Goal: Check status: Check status

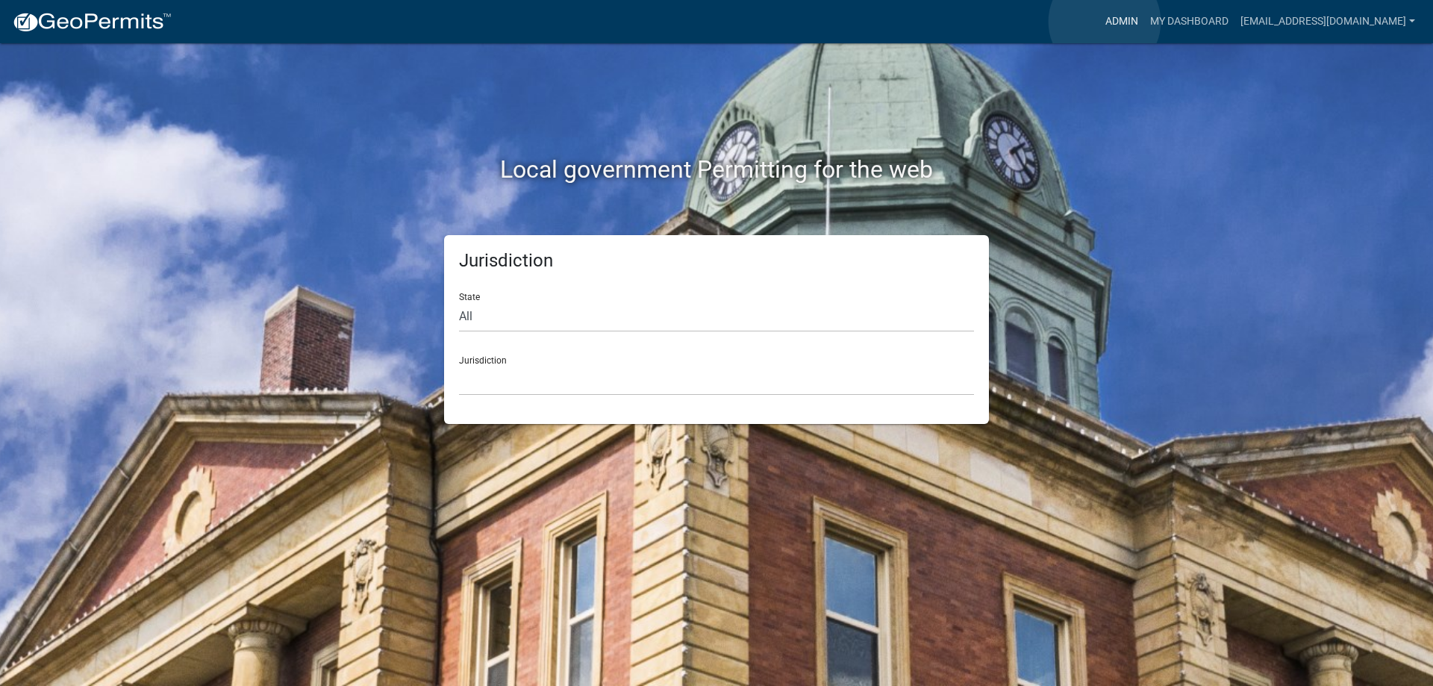
click at [1104, 22] on link "Admin" at bounding box center [1121, 21] width 45 height 28
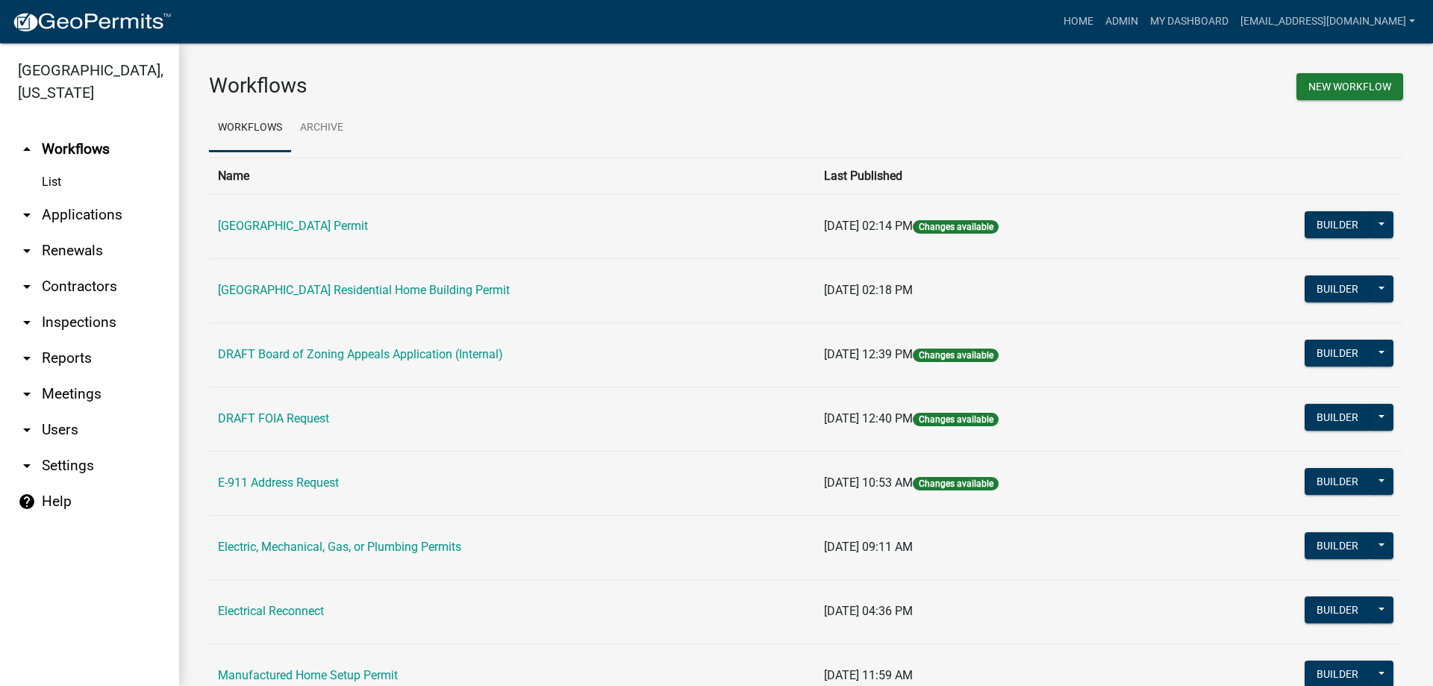
click at [36, 211] on link "arrow_drop_down Applications" at bounding box center [89, 215] width 179 height 36
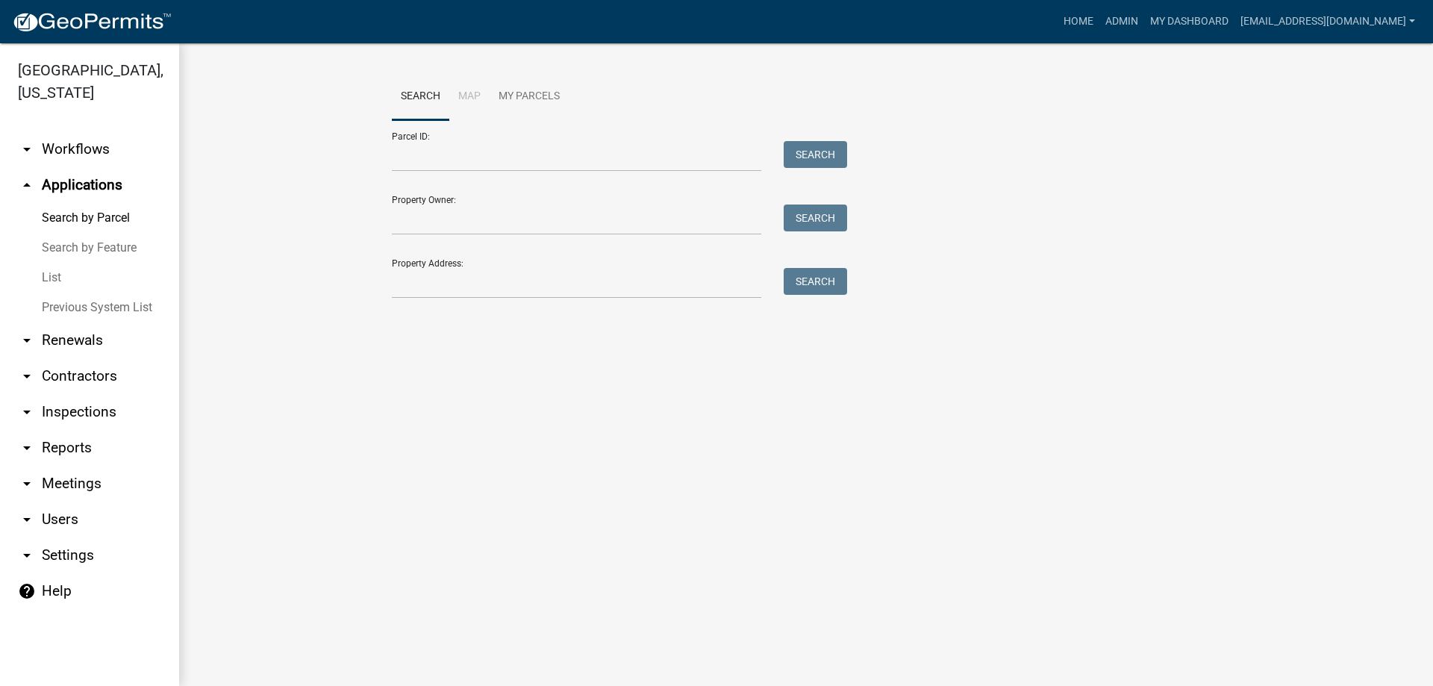
click at [49, 277] on link "List" at bounding box center [89, 278] width 179 height 30
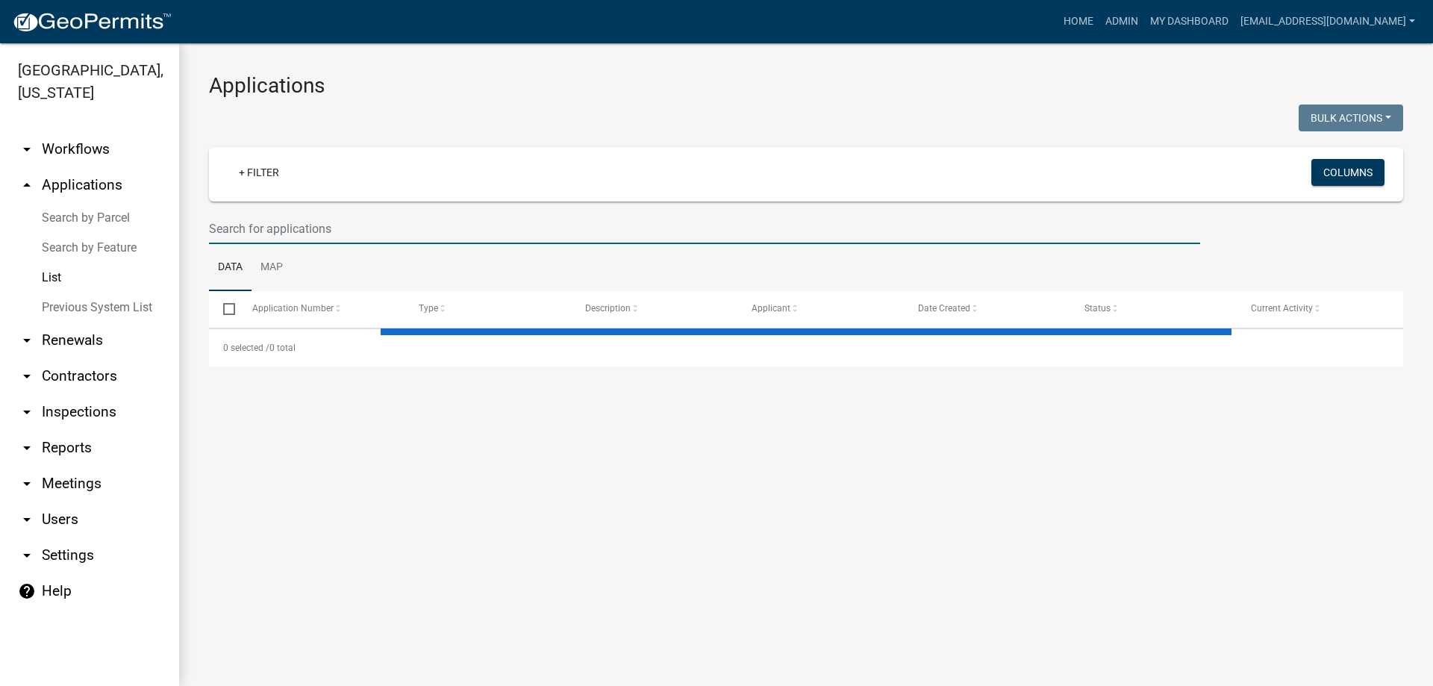
click at [241, 233] on input "text" at bounding box center [704, 228] width 991 height 31
select select "3: 100"
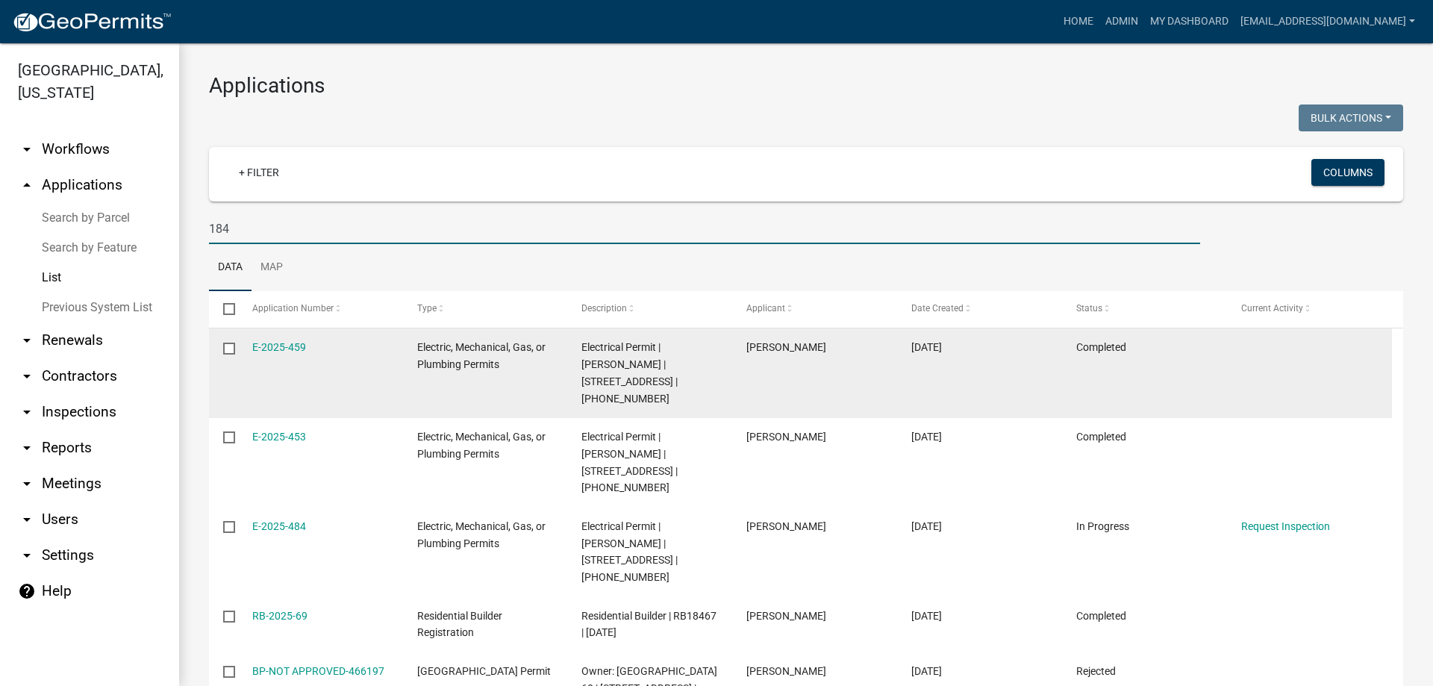
scroll to position [75, 0]
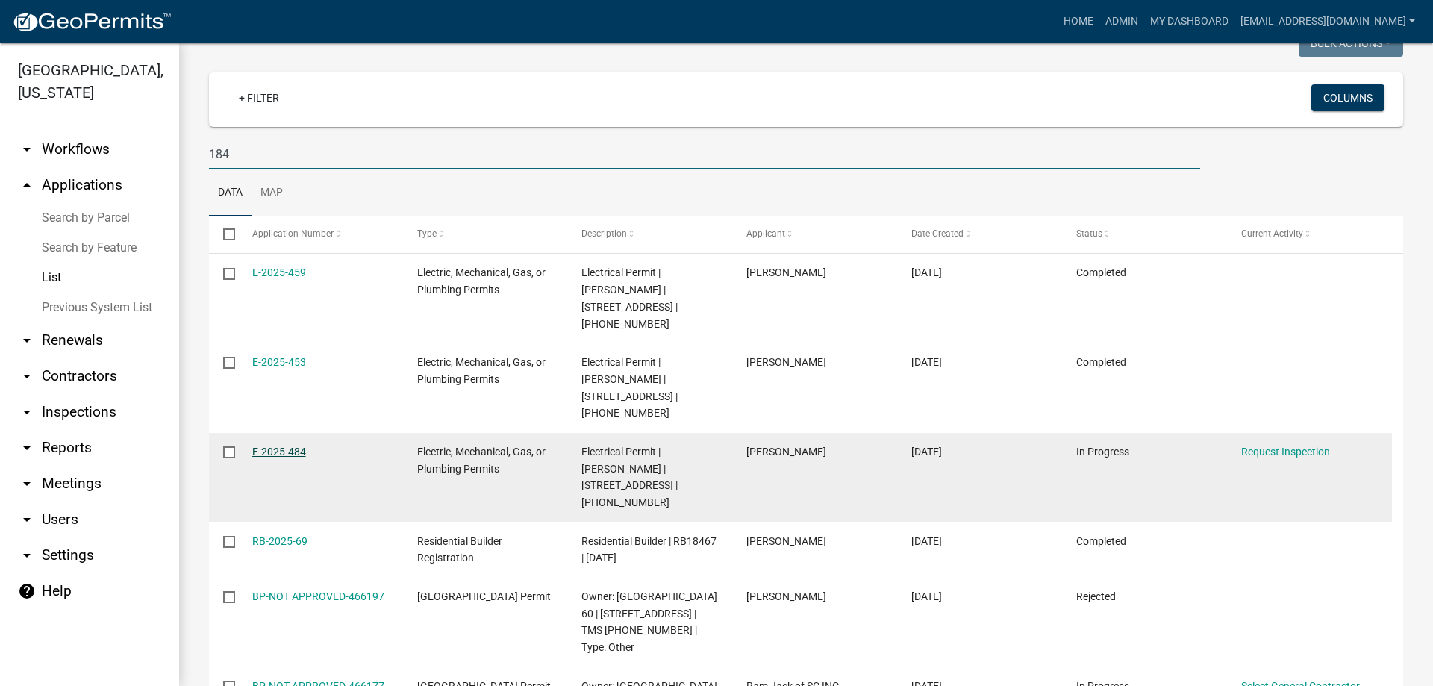
type input "184"
click at [278, 446] on link "E-2025-484" at bounding box center [279, 452] width 54 height 12
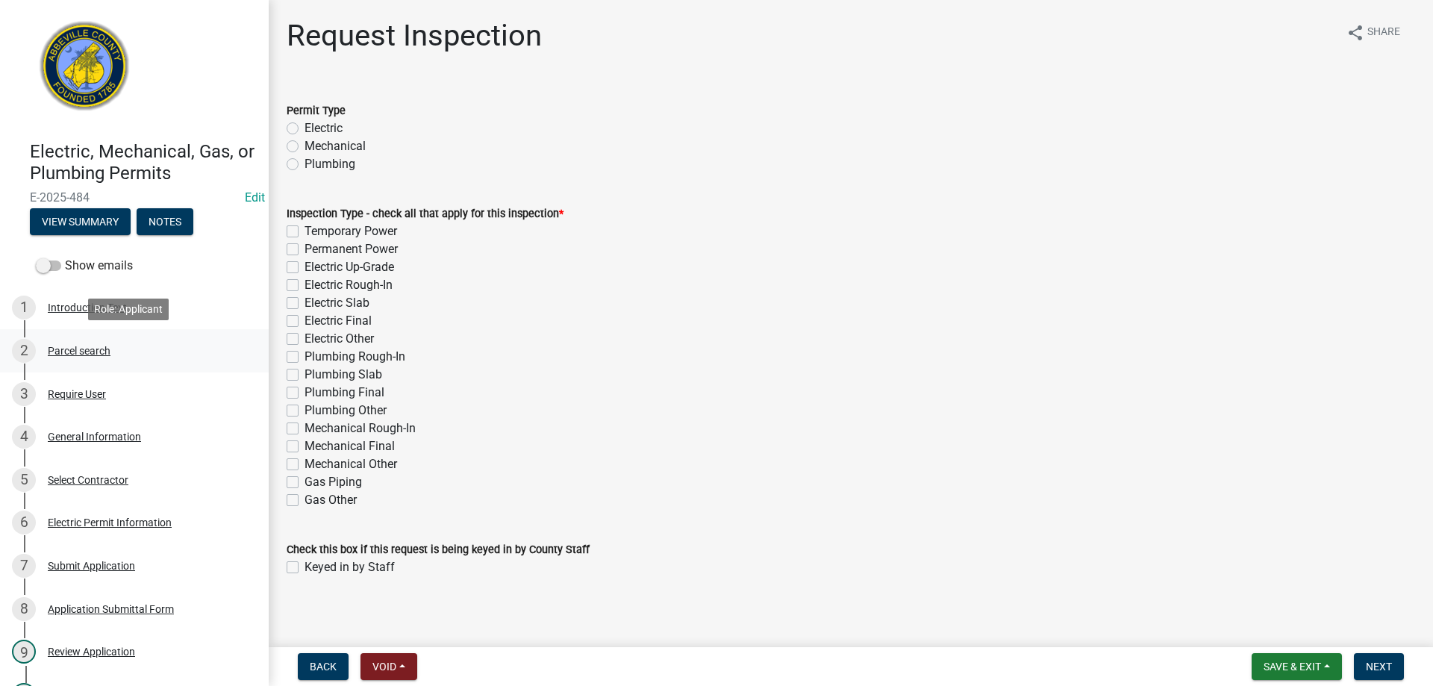
click at [90, 351] on div "Parcel search" at bounding box center [79, 351] width 63 height 10
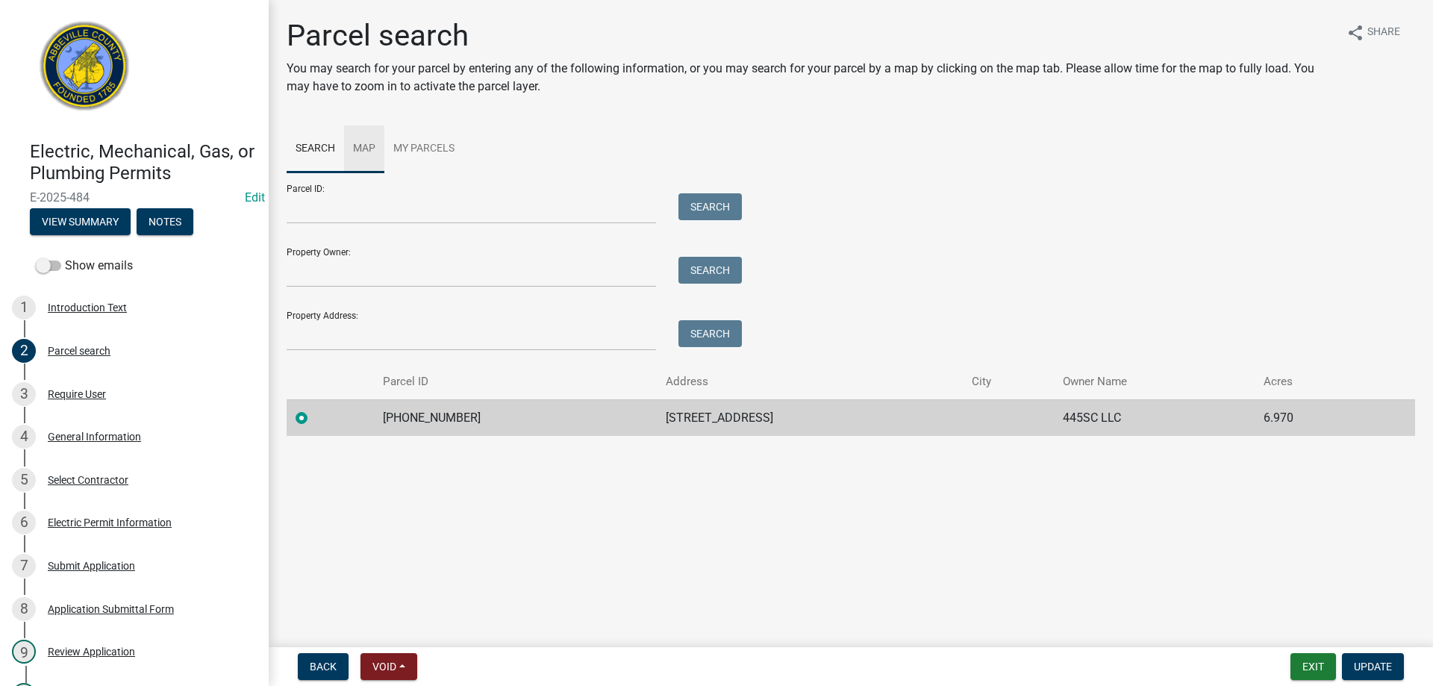
click at [368, 151] on link "Map" at bounding box center [364, 149] width 40 height 48
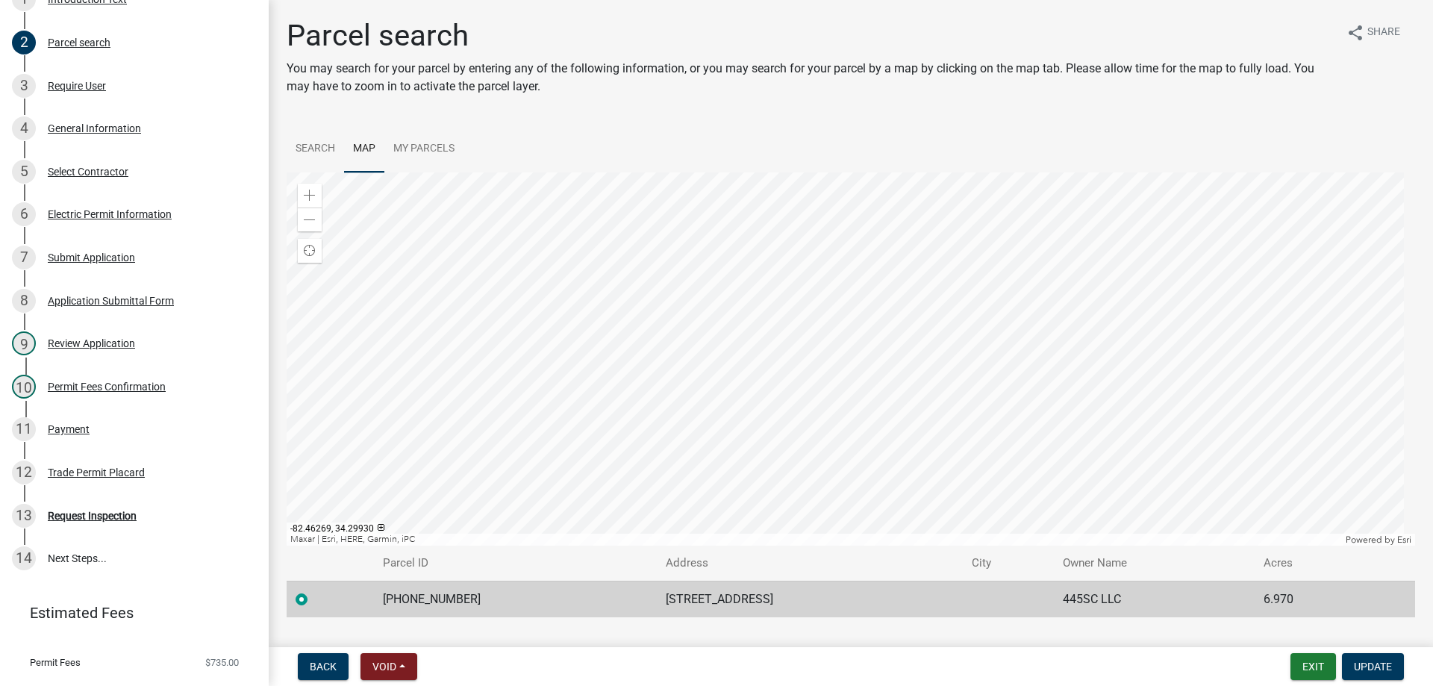
scroll to position [310, 0]
click at [117, 516] on div "Request Inspection" at bounding box center [92, 513] width 89 height 10
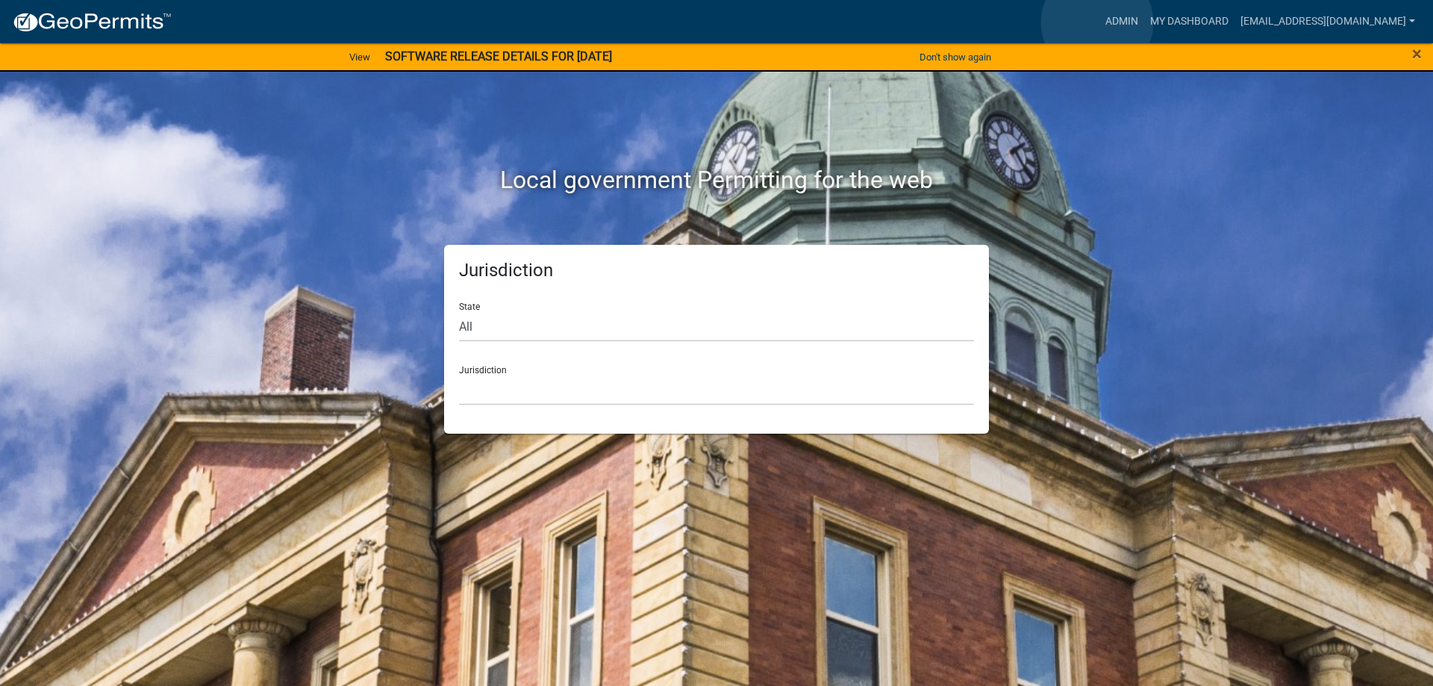
click at [1099, 22] on link "Admin" at bounding box center [1121, 21] width 45 height 28
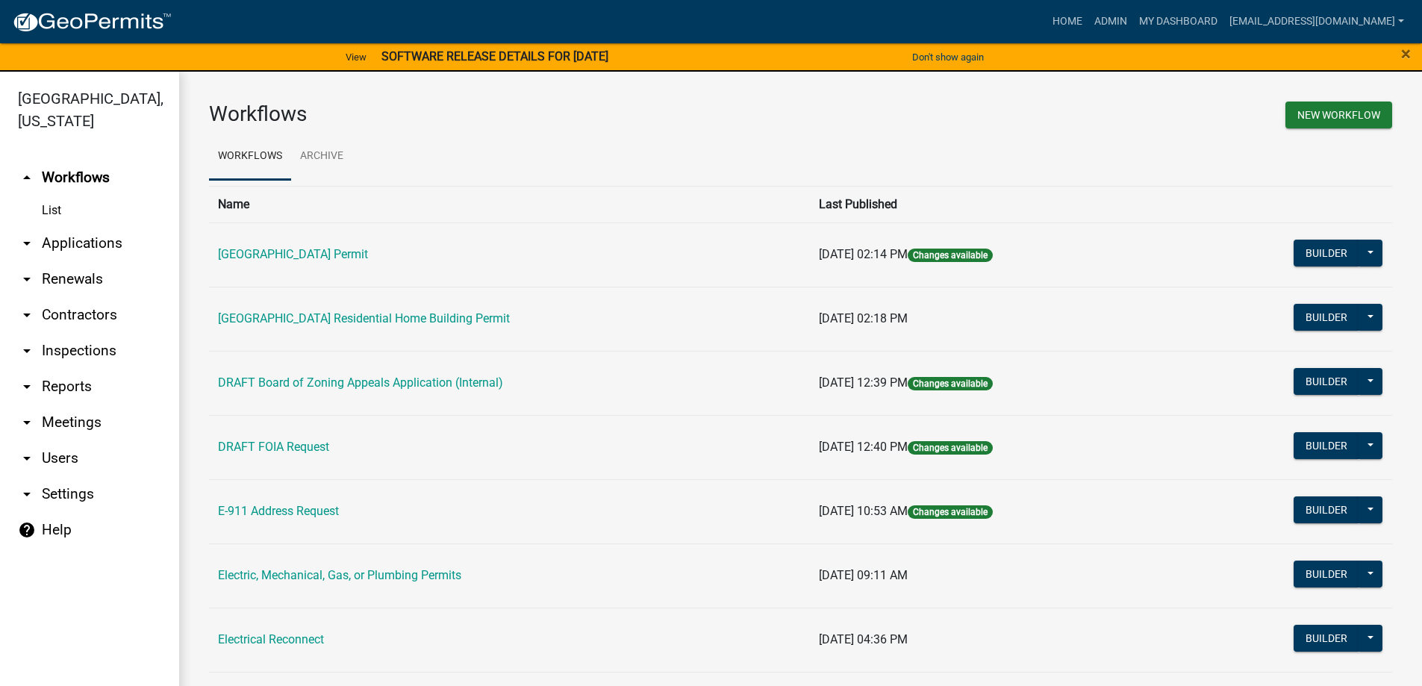
click at [43, 246] on link "arrow_drop_down Applications" at bounding box center [89, 243] width 179 height 36
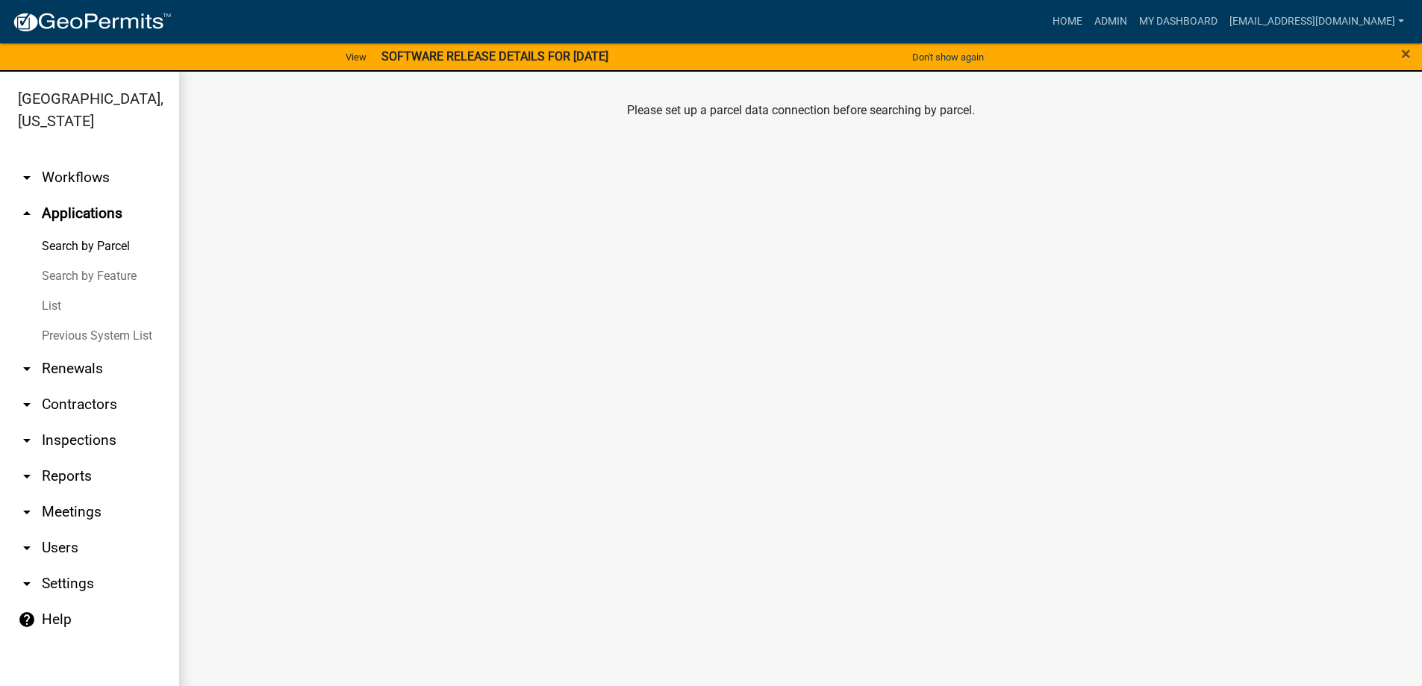
click at [60, 302] on link "List" at bounding box center [89, 306] width 179 height 30
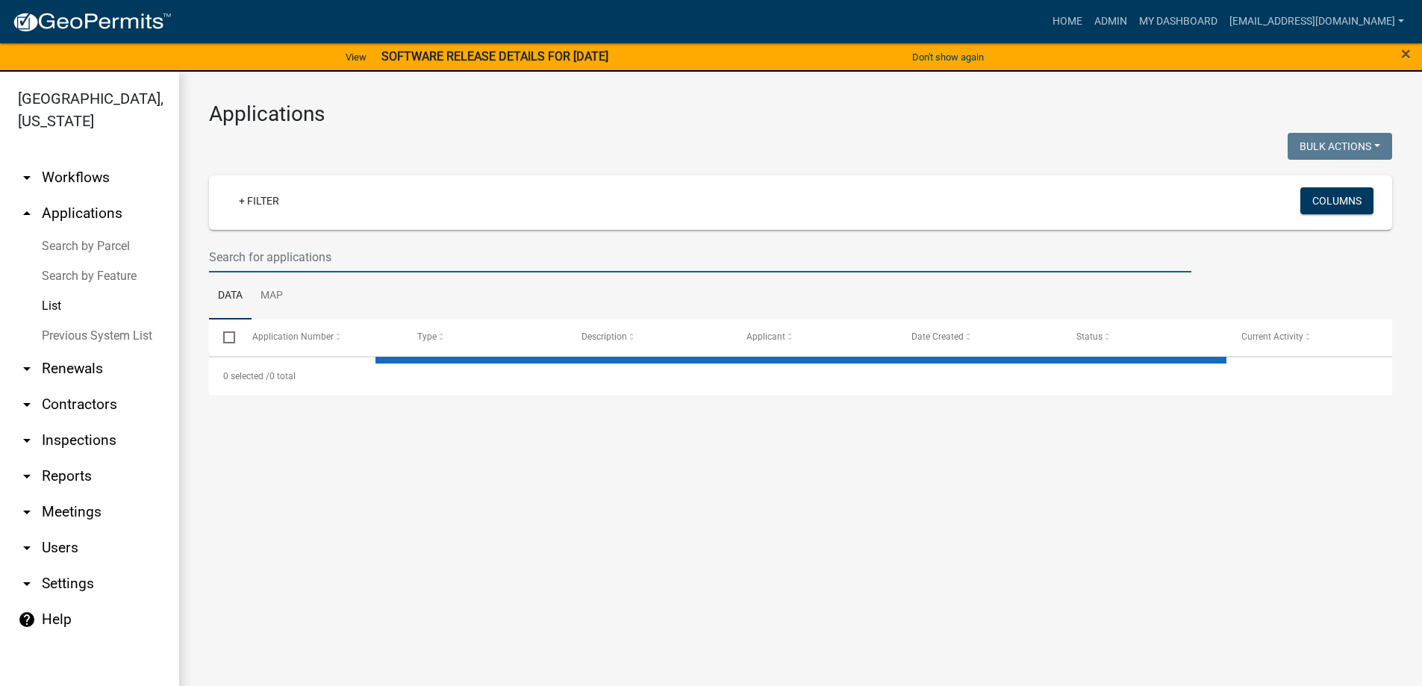
click at [272, 252] on input "text" at bounding box center [700, 257] width 982 height 31
type input "1356"
select select "3: 100"
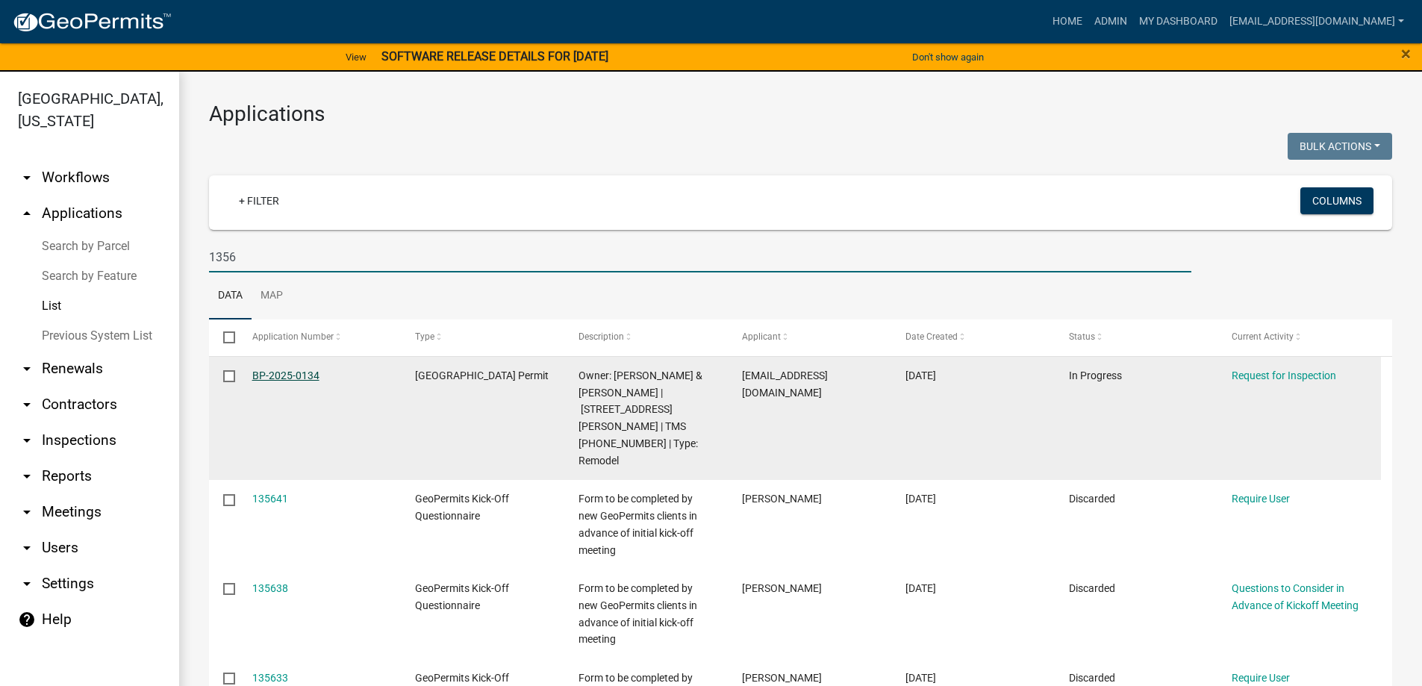
type input "1356"
click at [263, 372] on link "BP-2025-0134" at bounding box center [285, 375] width 67 height 12
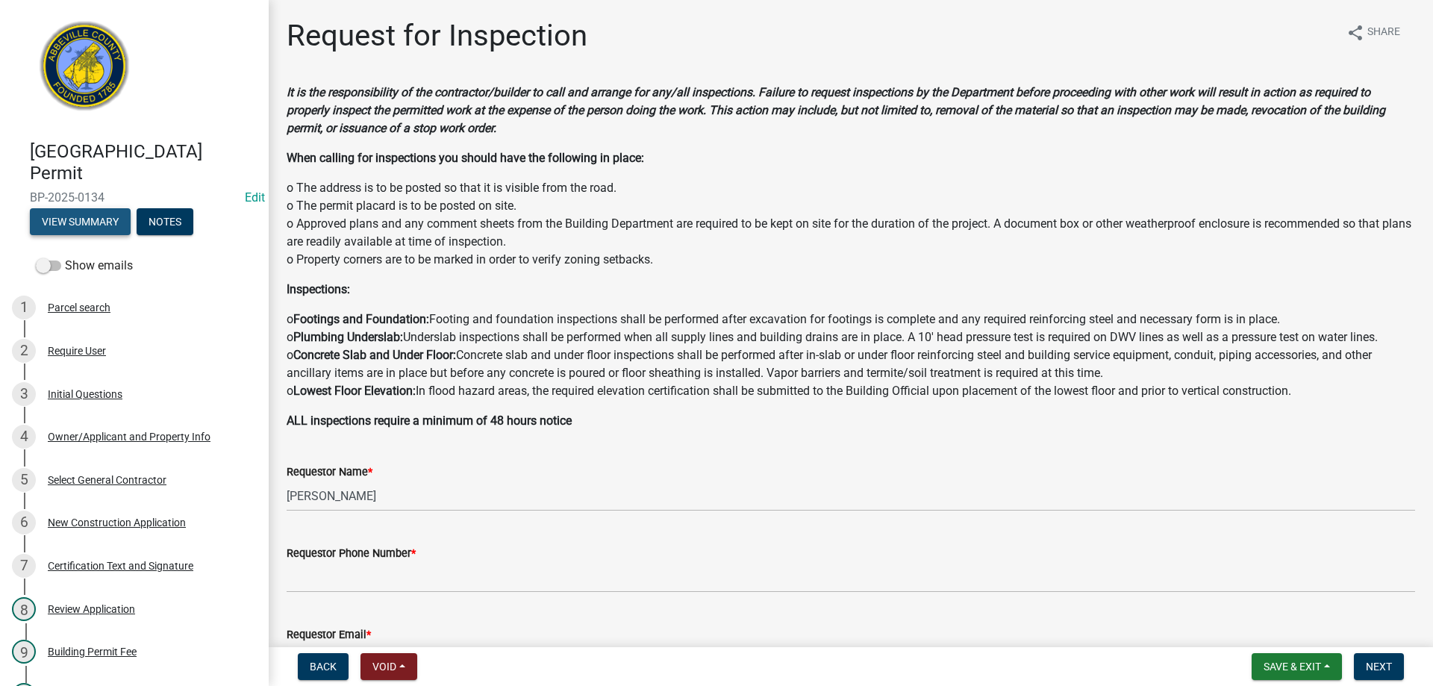
click at [85, 230] on button "View Summary" at bounding box center [80, 221] width 101 height 27
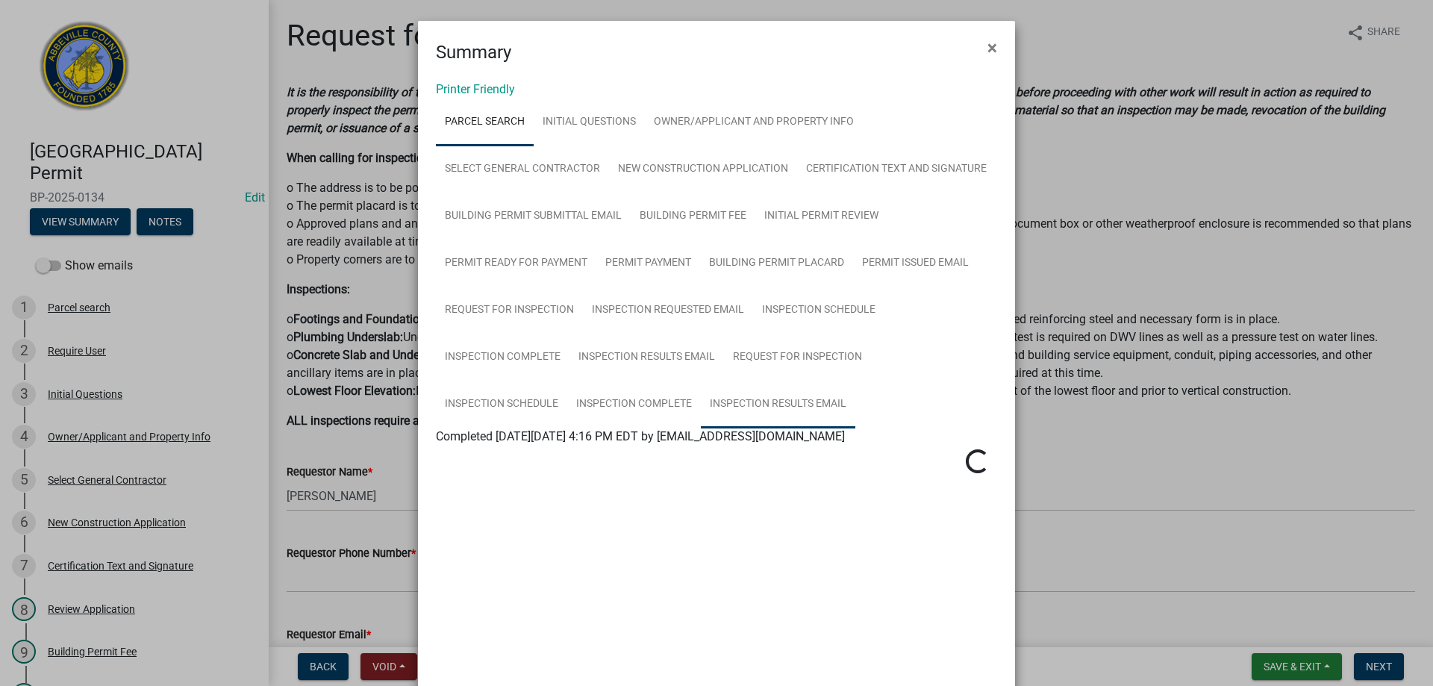
click at [765, 398] on link "Inspection Results Email" at bounding box center [778, 405] width 154 height 48
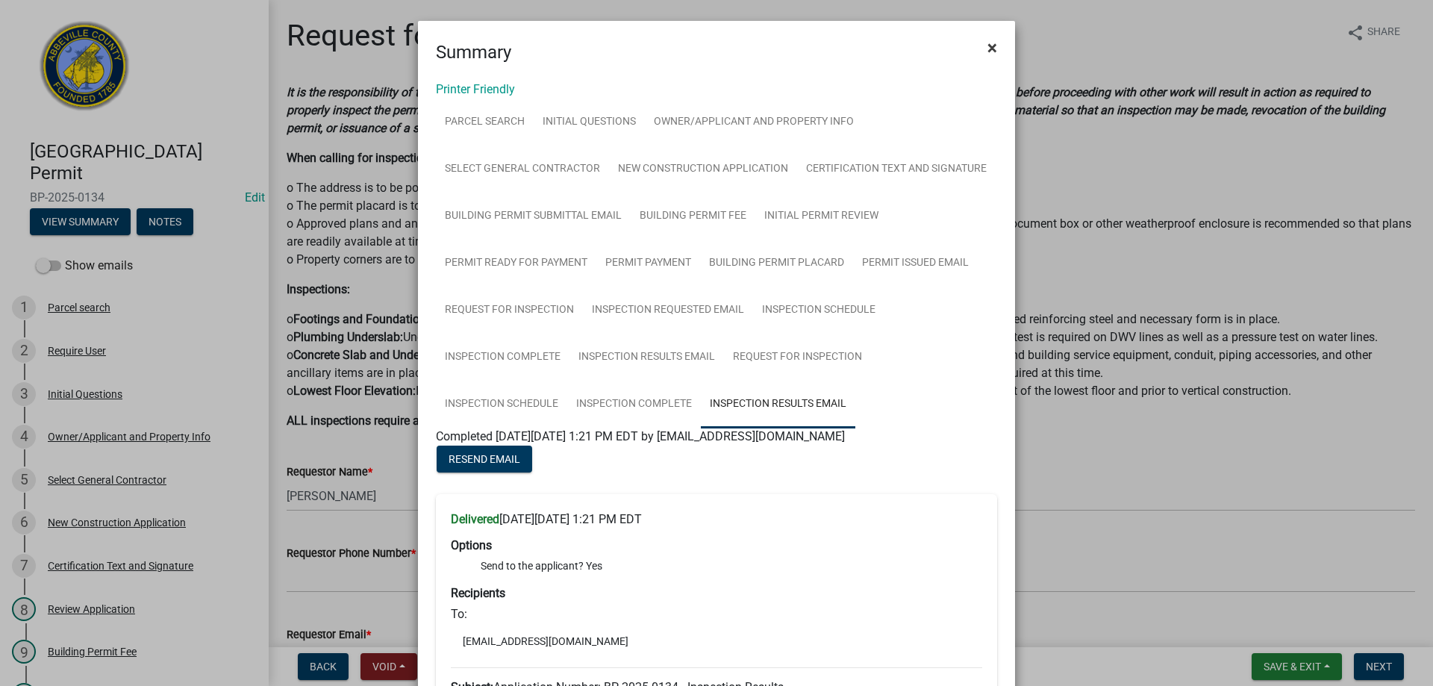
click at [987, 47] on span "×" at bounding box center [992, 47] width 10 height 21
